Goal: Task Accomplishment & Management: Use online tool/utility

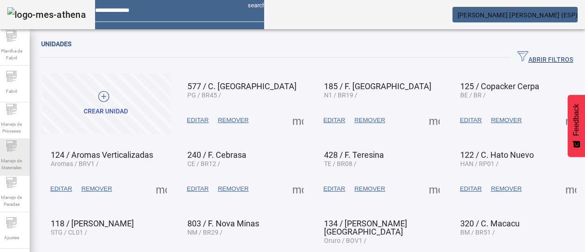
click at [12, 146] on icon at bounding box center [10, 146] width 3 height 0
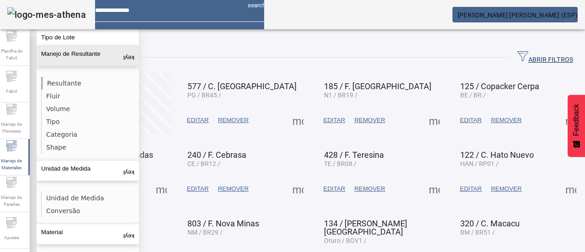
click at [64, 79] on li "Resultante" at bounding box center [90, 83] width 97 height 13
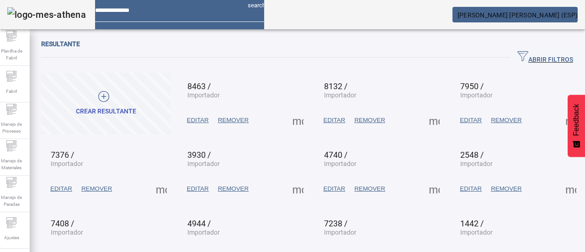
click at [517, 59] on span "ABRIR FILTROS" at bounding box center [545, 58] width 56 height 14
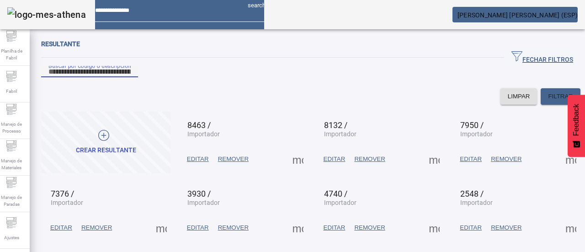
click at [131, 77] on input "Buscar por código o descripción" at bounding box center [89, 71] width 82 height 11
type input "****"
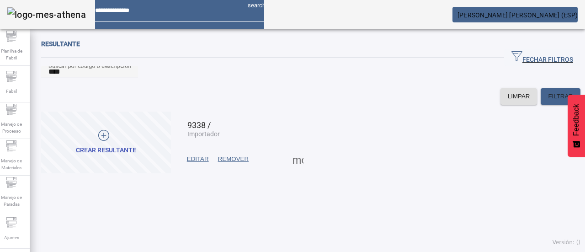
click at [217, 170] on span "warning" at bounding box center [233, 159] width 40 height 22
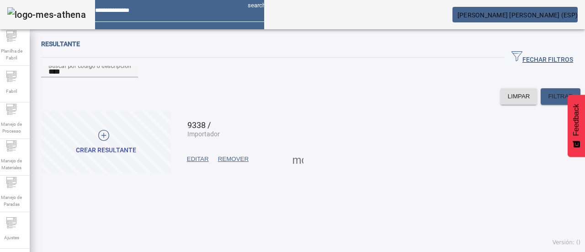
click at [197, 164] on span "EDITAR" at bounding box center [198, 158] width 22 height 9
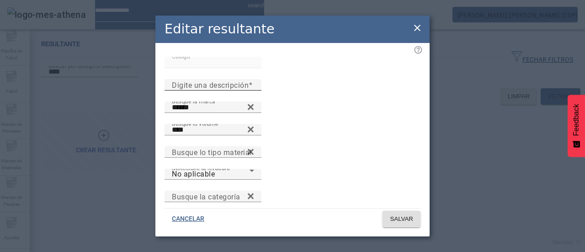
click at [241, 89] on label "Digite una descripción" at bounding box center [212, 84] width 81 height 9
click at [241, 90] on input "Digite una descripción" at bounding box center [213, 84] width 82 height 11
type input "**********"
click at [385, 218] on span at bounding box center [401, 219] width 38 height 22
